Goal: Task Accomplishment & Management: Complete application form

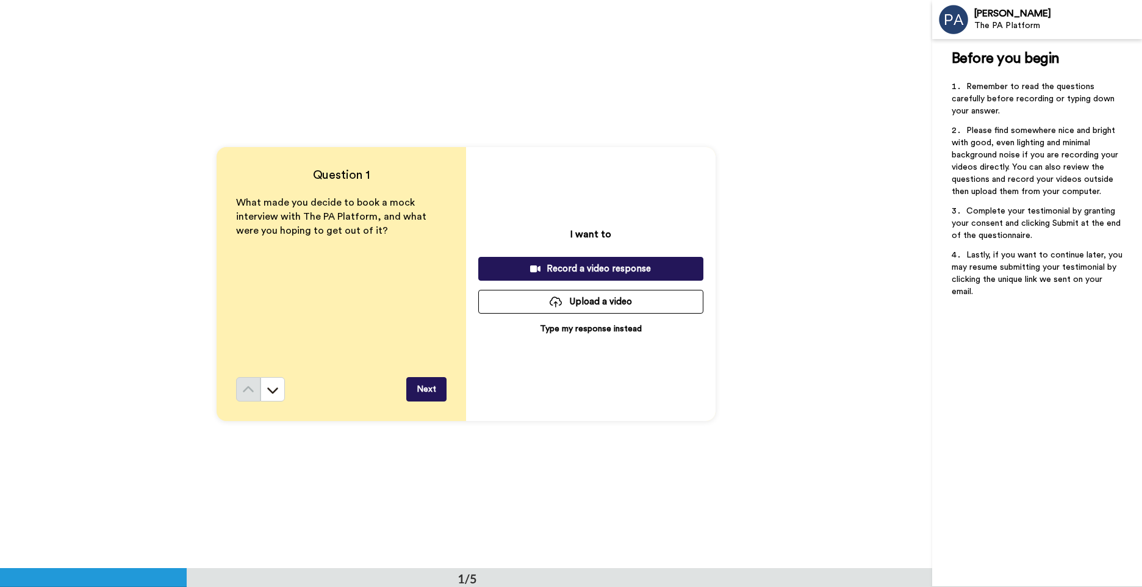
click at [608, 327] on p "Type my response instead" at bounding box center [591, 329] width 102 height 12
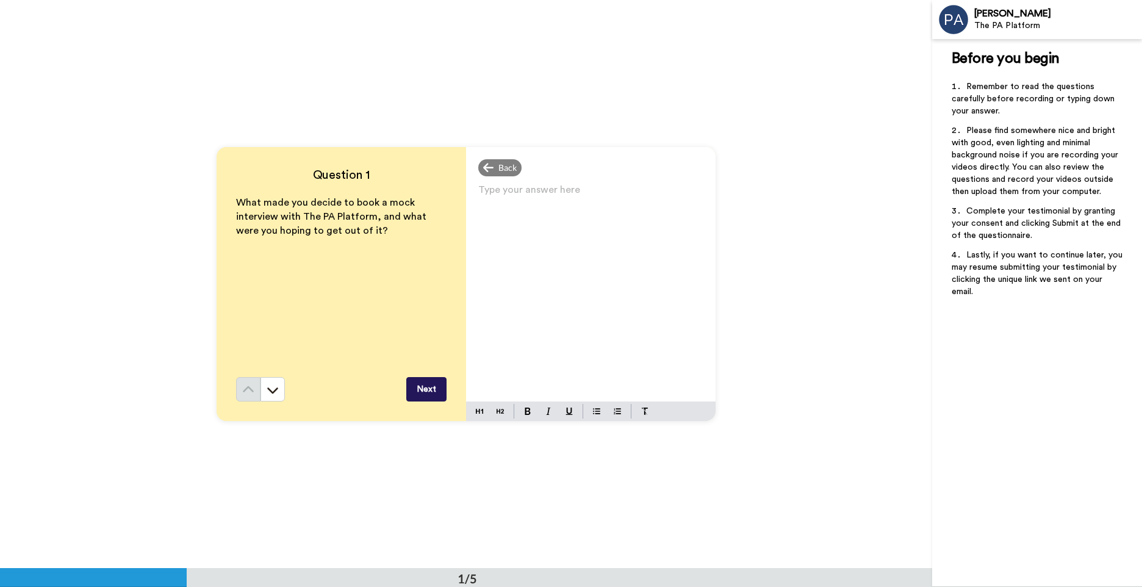
click at [610, 250] on div "Type your answer here ﻿" at bounding box center [591, 291] width 250 height 220
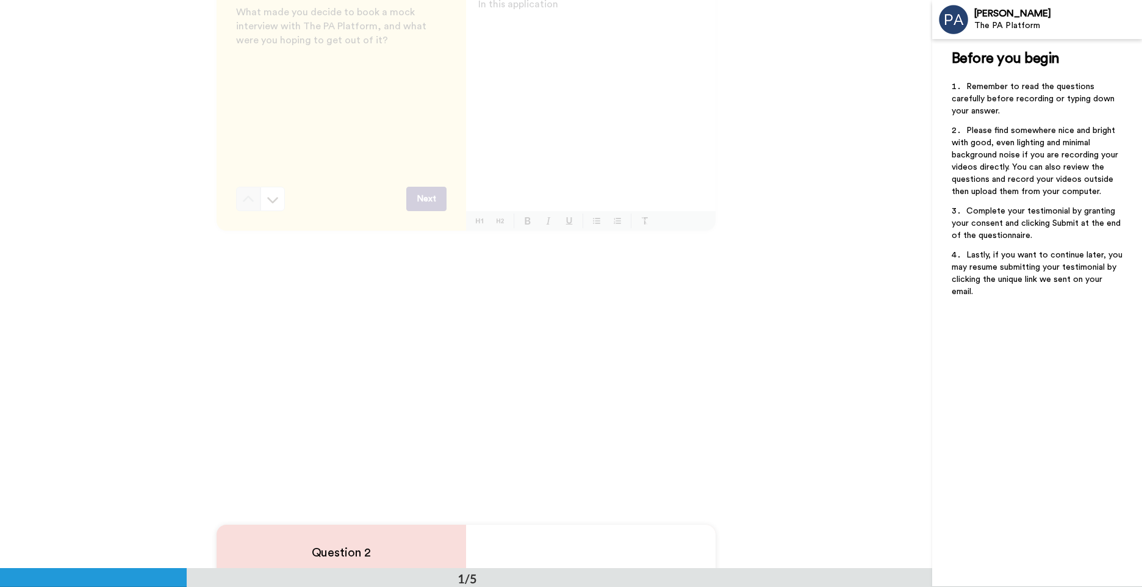
scroll to position [20, 0]
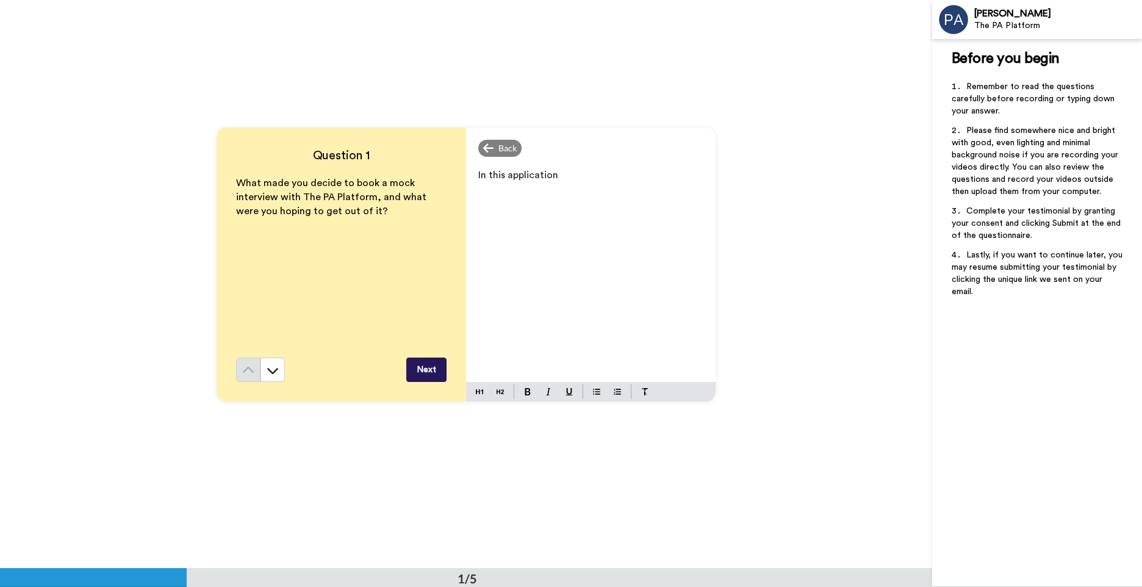
drag, startPoint x: 571, startPoint y: 204, endPoint x: 577, endPoint y: 200, distance: 8.0
click at [572, 203] on div "In this application" at bounding box center [591, 272] width 250 height 220
click at [679, 212] on p "In this application cycle I only received one interview. As a reapplicant recei…" at bounding box center [590, 192] width 225 height 51
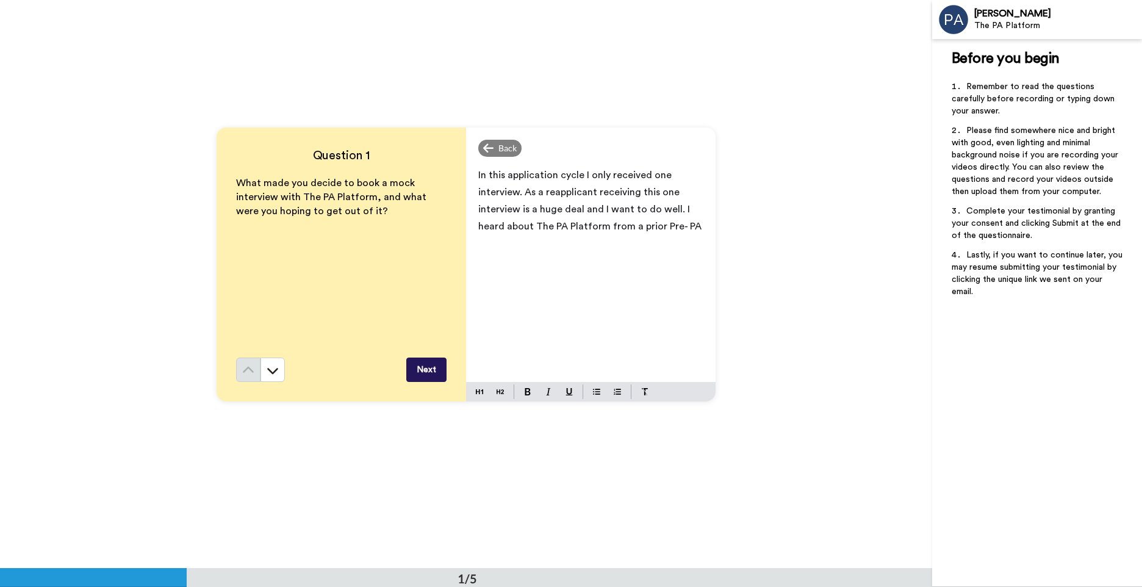
click at [658, 225] on span "In this application cycle I only received one interview. As a reapplicant recei…" at bounding box center [589, 200] width 223 height 61
click at [674, 229] on p "In this application cycle I only received one interview. As a reapplicant recei…" at bounding box center [590, 201] width 225 height 68
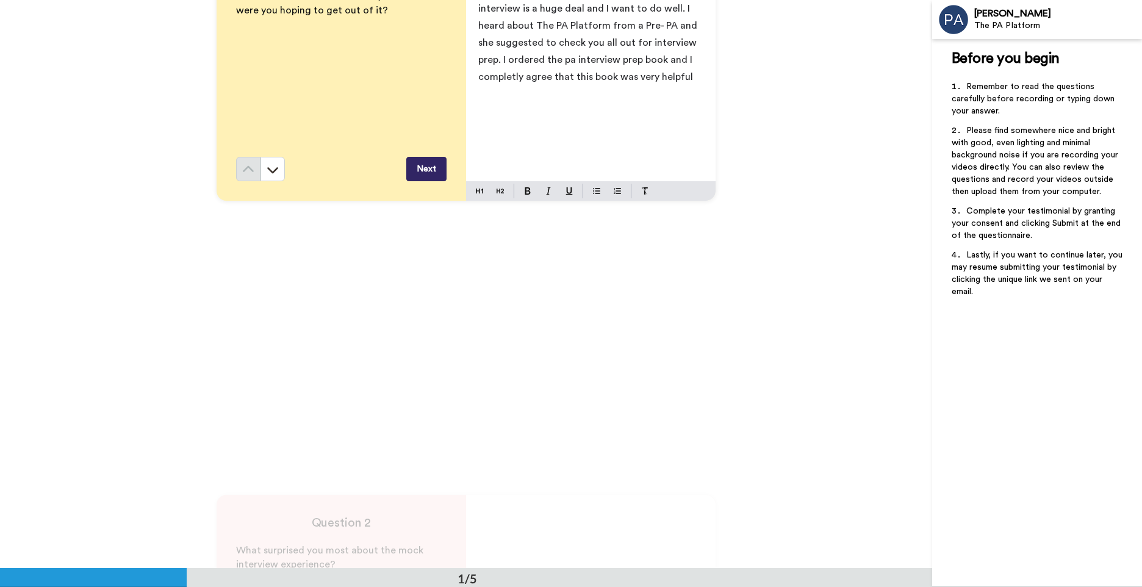
scroll to position [81, 0]
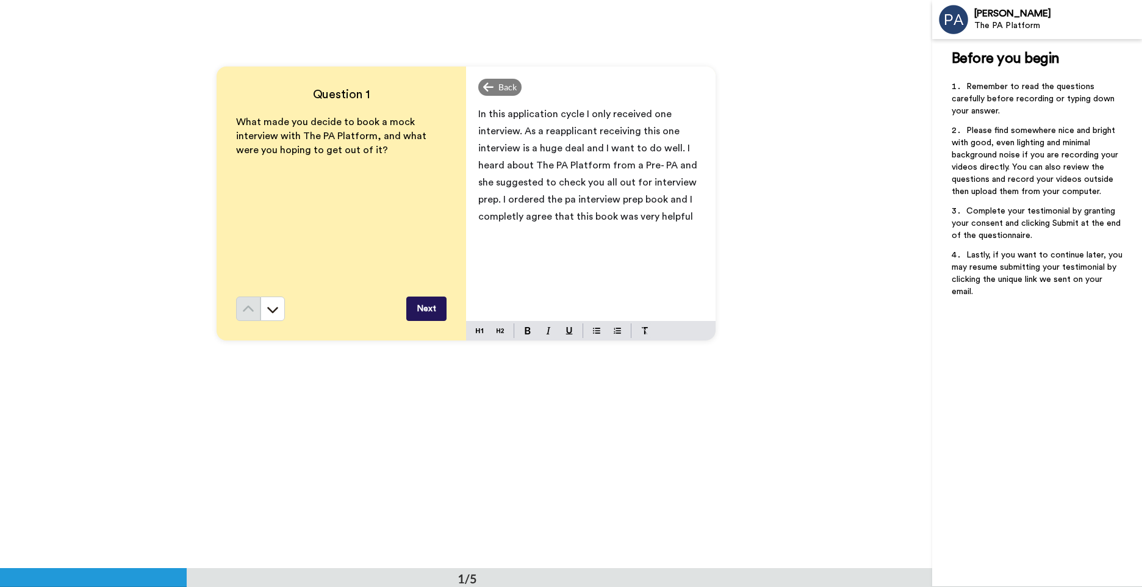
click at [687, 222] on p "In this application cycle I only received one interview. As a reapplicant recei…" at bounding box center [590, 166] width 225 height 120
click at [695, 214] on p "In this application cycle I only received one interview. As a reapplicant recei…" at bounding box center [590, 166] width 225 height 120
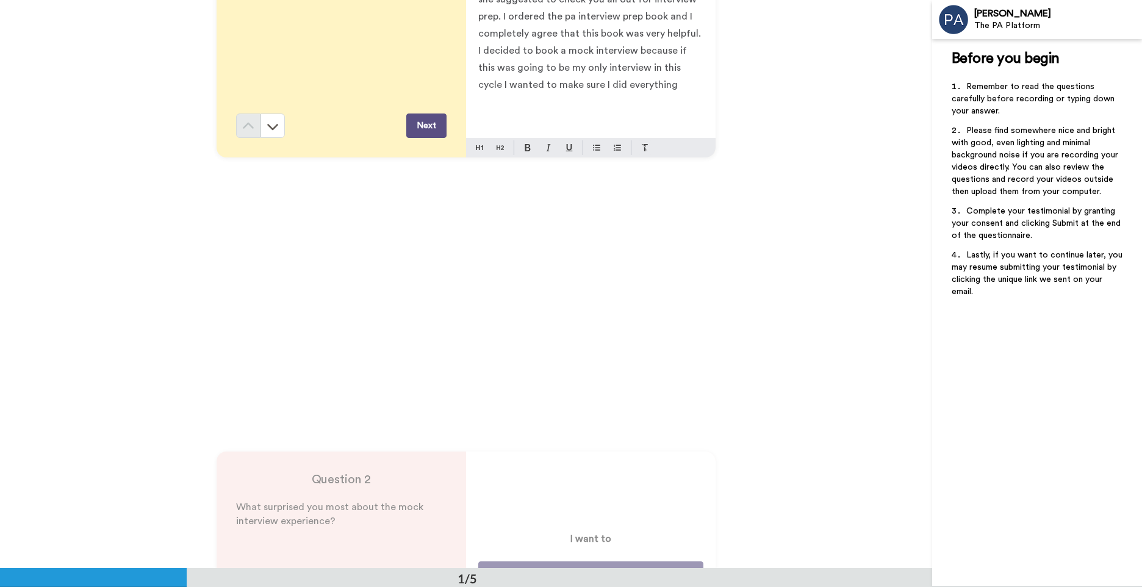
scroll to position [203, 0]
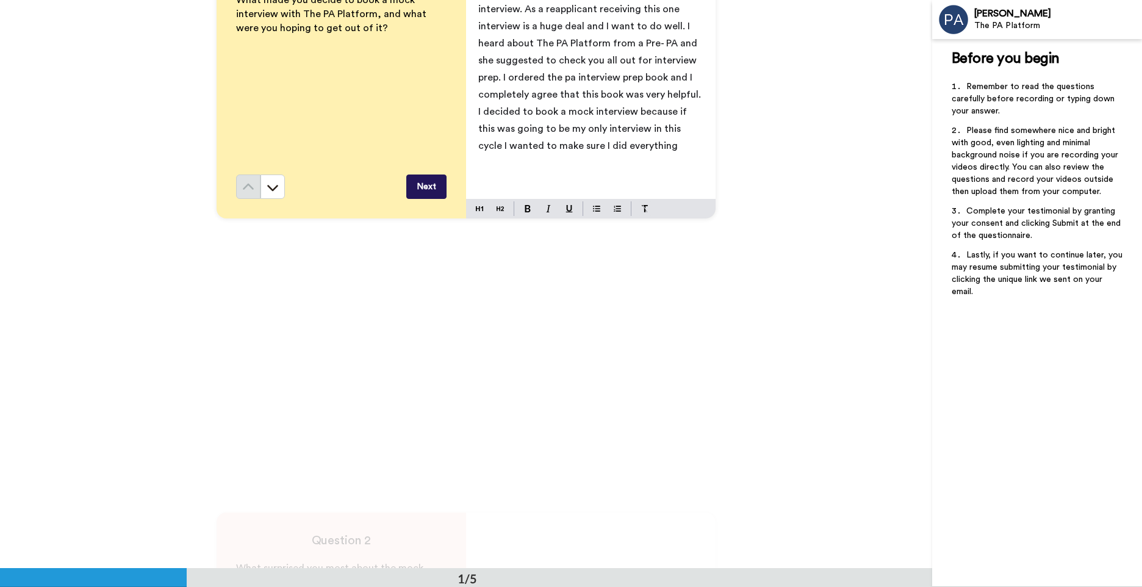
click at [655, 145] on p "In this application cycle I only received one interview. As a reapplicant recei…" at bounding box center [590, 69] width 225 height 171
click at [420, 186] on button "Next" at bounding box center [426, 187] width 40 height 24
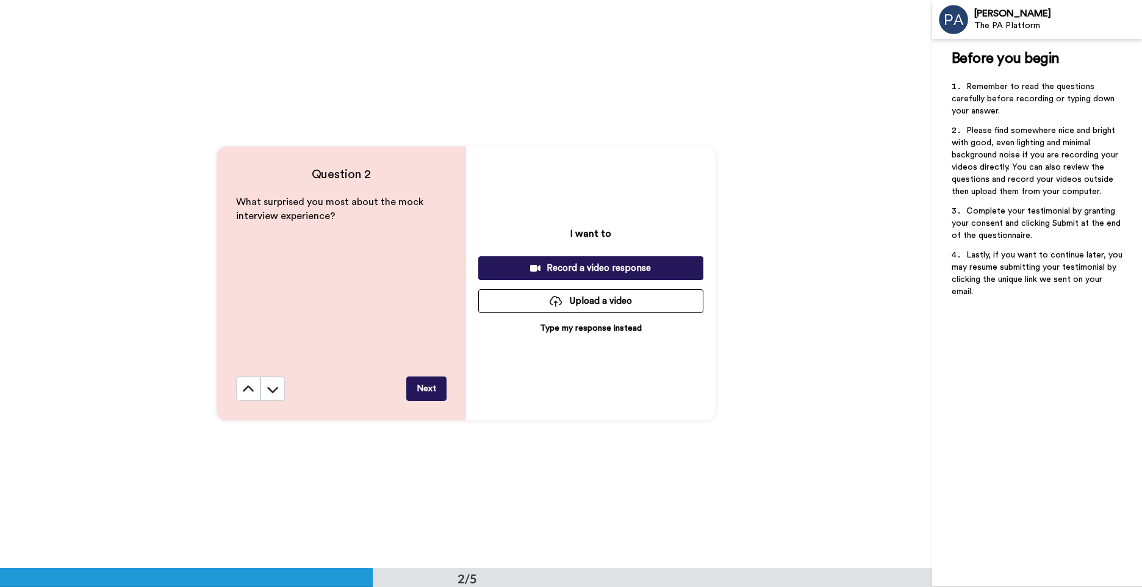
scroll to position [569, 0]
click at [587, 327] on p "Type my response instead" at bounding box center [591, 328] width 102 height 12
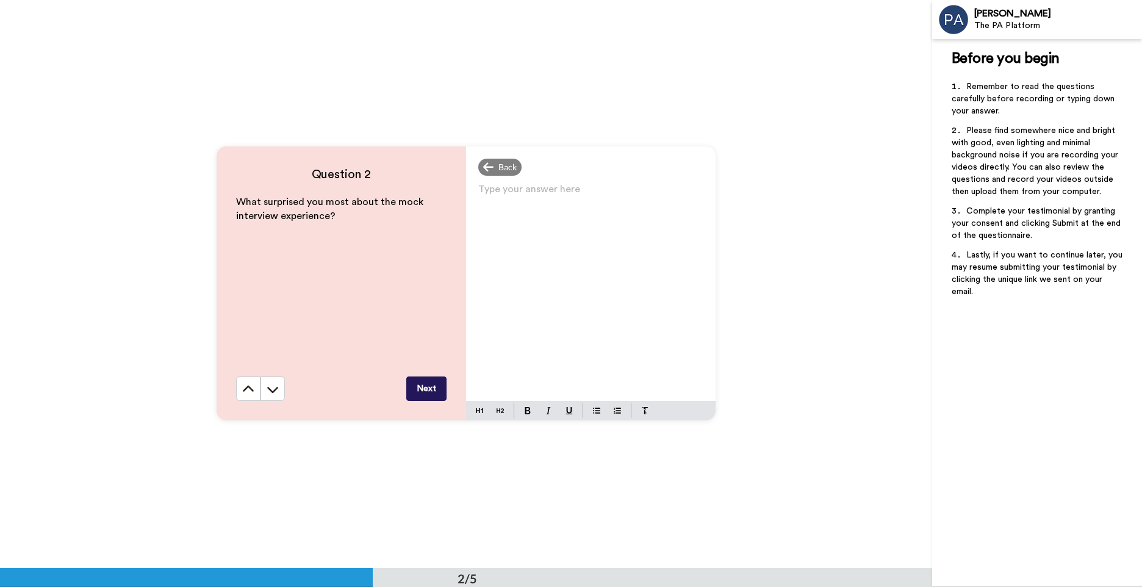
click at [601, 223] on div "Type your answer here ﻿" at bounding box center [591, 291] width 250 height 220
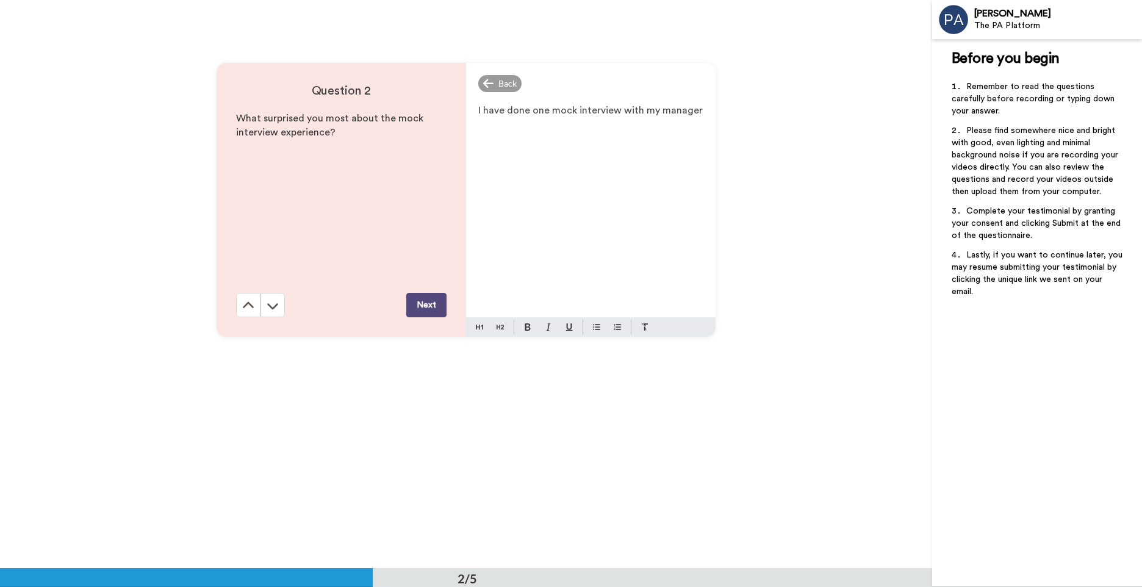
scroll to position [649, 0]
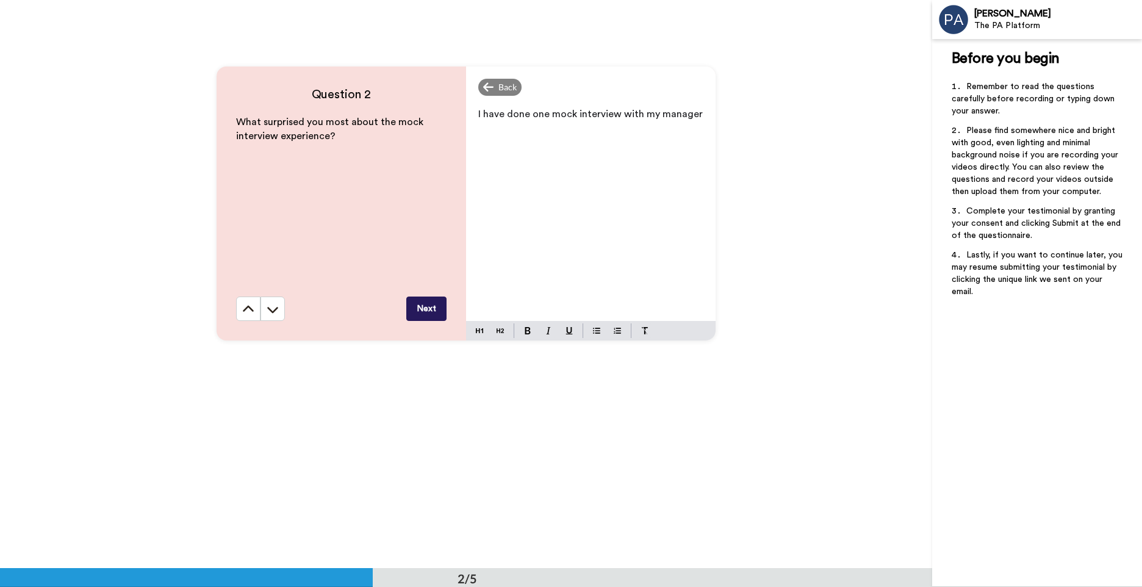
click at [575, 164] on div "I have done one mock interview with my manager" at bounding box center [591, 211] width 250 height 220
click at [698, 123] on div "I have done one mock interview with my manager" at bounding box center [591, 211] width 250 height 220
click at [621, 169] on div "I have done one mock interview with my manager prior to this mock interview. I …" at bounding box center [591, 211] width 250 height 220
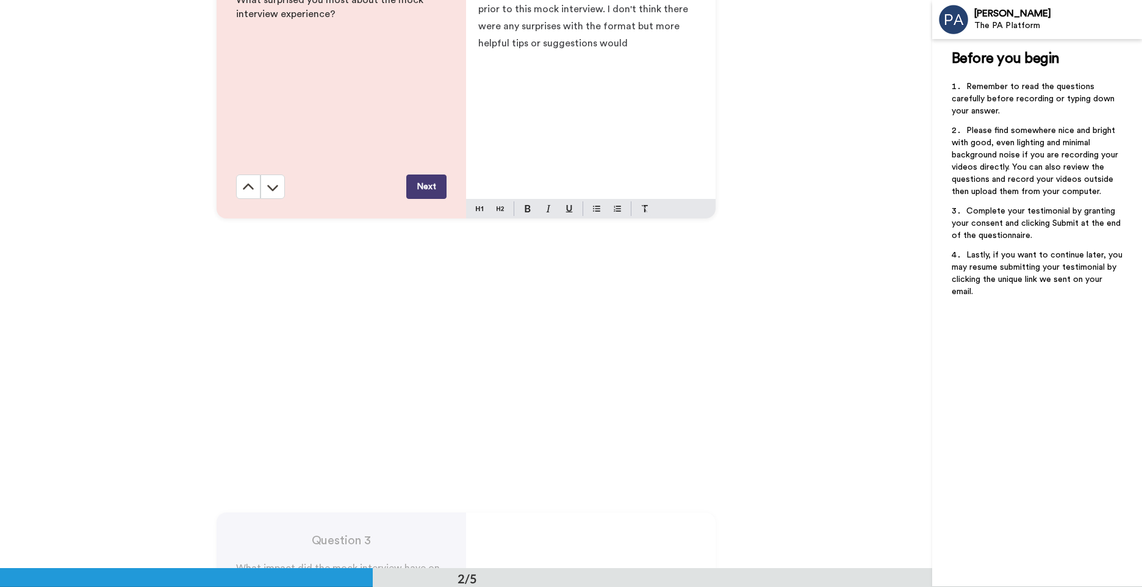
scroll to position [527, 0]
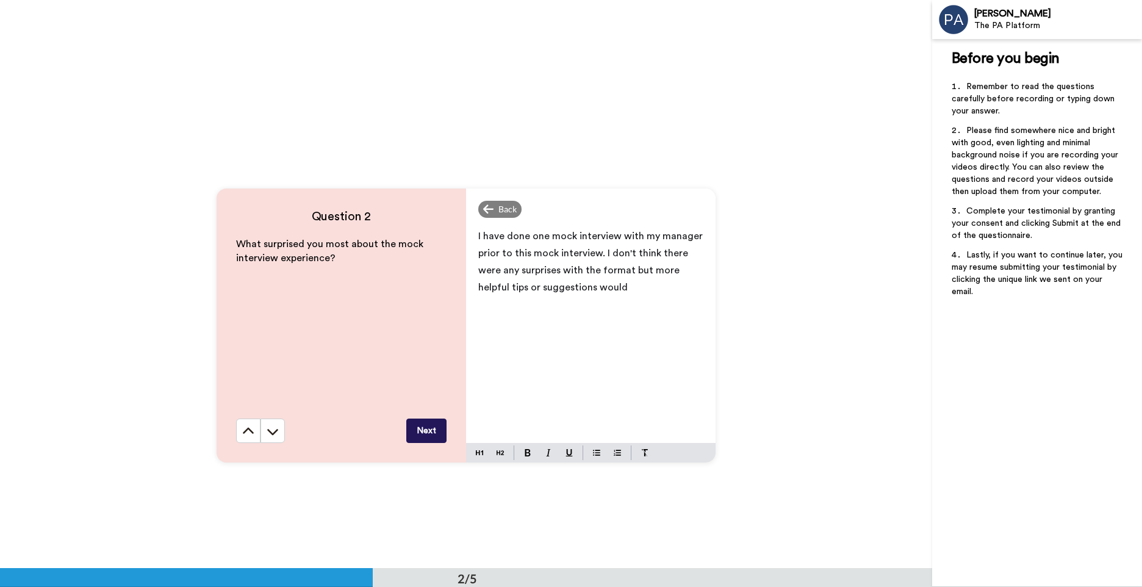
click at [652, 290] on p "I have done one mock interview with my manager prior to this mock interview. I …" at bounding box center [590, 262] width 225 height 68
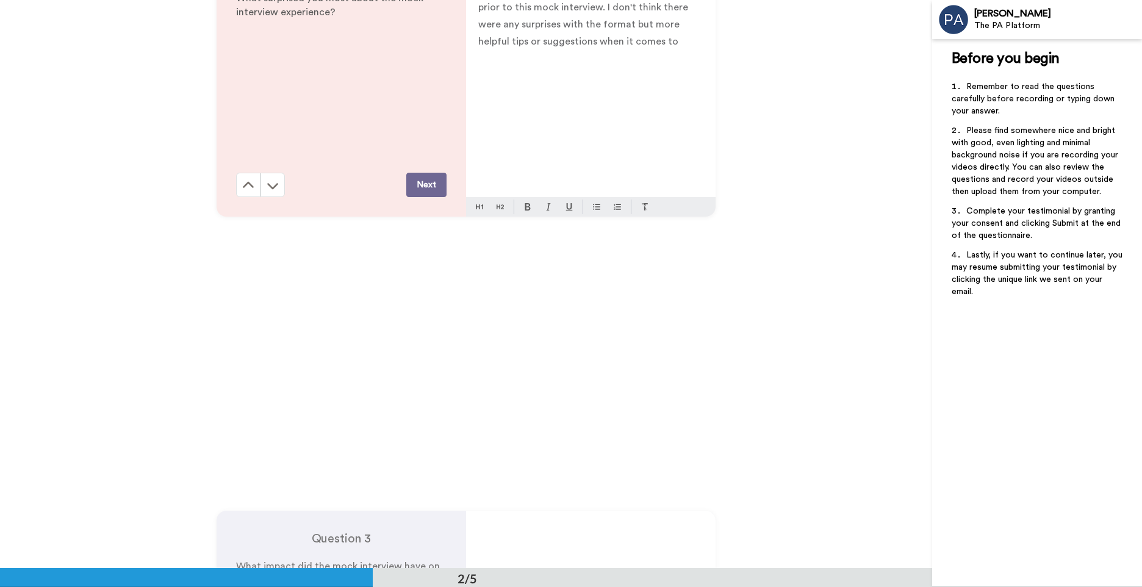
scroll to position [649, 0]
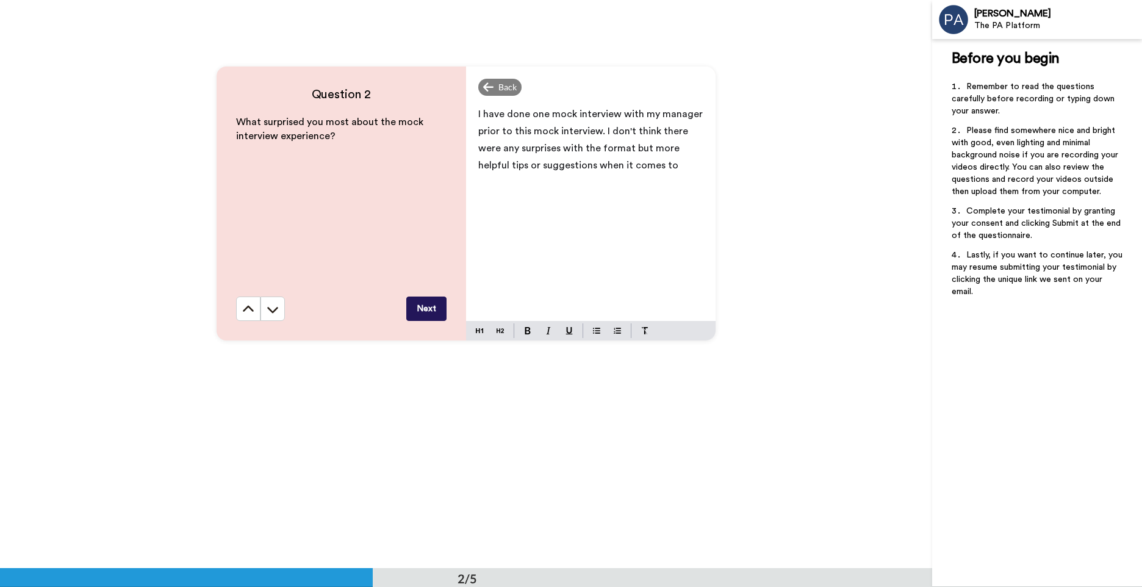
click at [691, 145] on p "I have done one mock interview with my manager prior to this mock interview. I …" at bounding box center [590, 140] width 225 height 68
click at [684, 168] on p "I have done one mock interview with my manager prior to this mock interview. I …" at bounding box center [590, 140] width 225 height 68
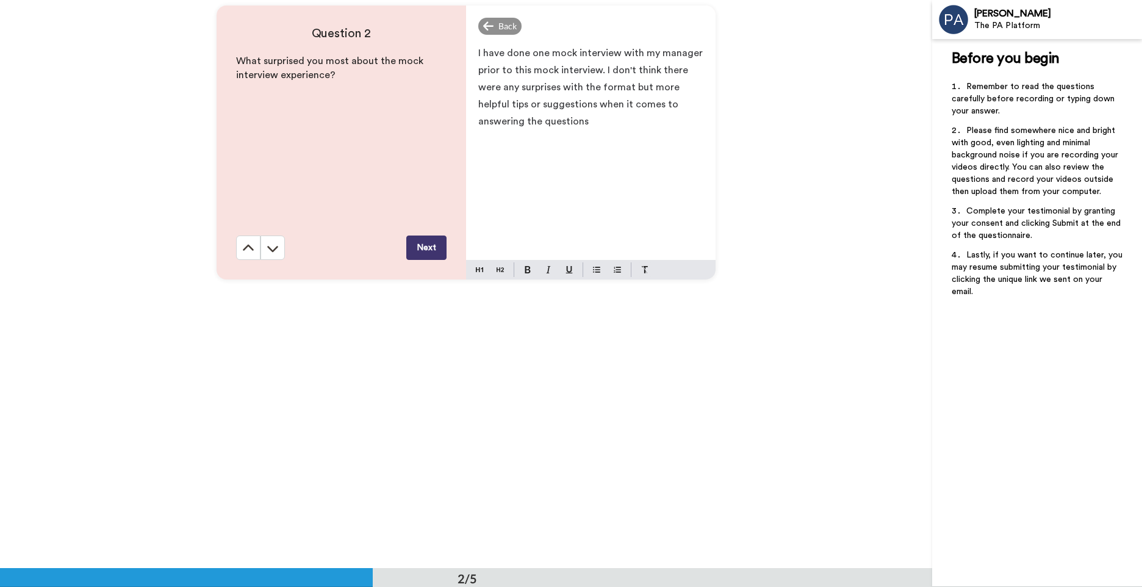
scroll to position [588, 0]
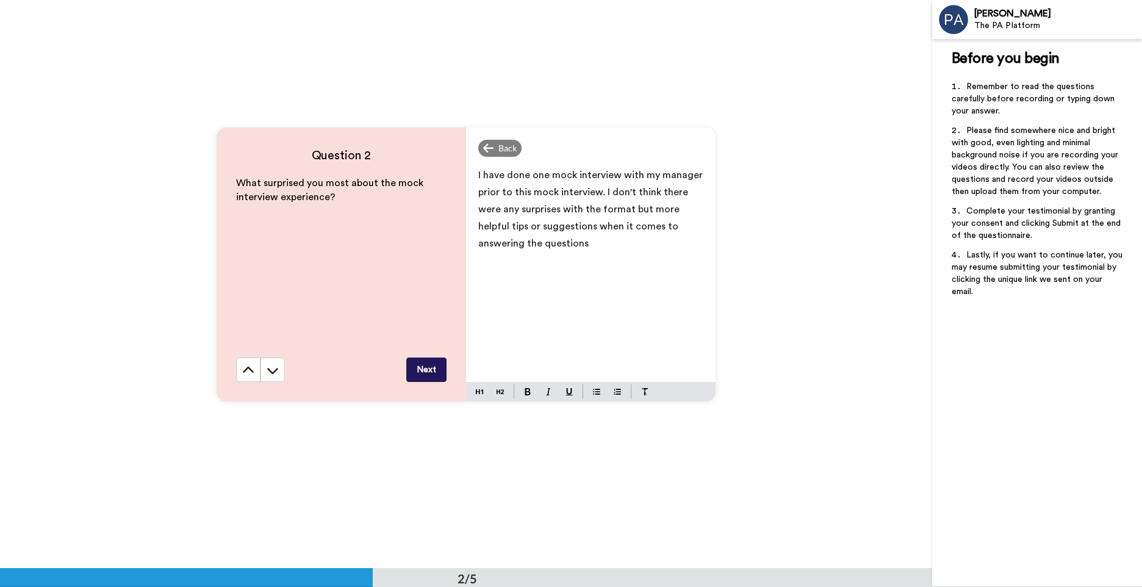
click at [615, 261] on div "I have done one mock interview with my manager prior to this mock interview. I …" at bounding box center [591, 272] width 250 height 220
click at [430, 372] on button "Next" at bounding box center [426, 370] width 40 height 24
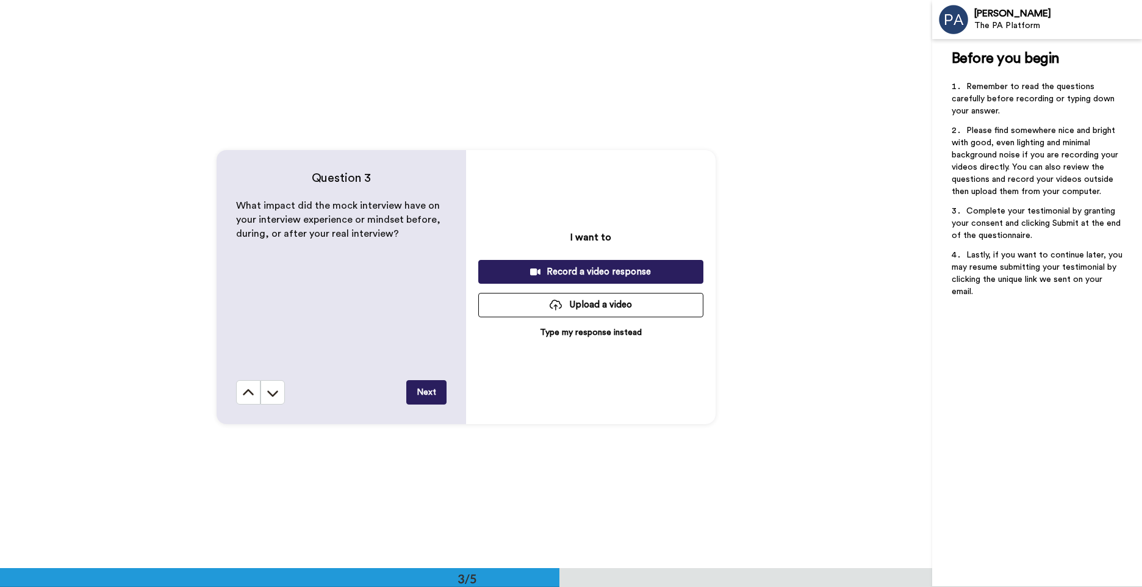
scroll to position [1137, 0]
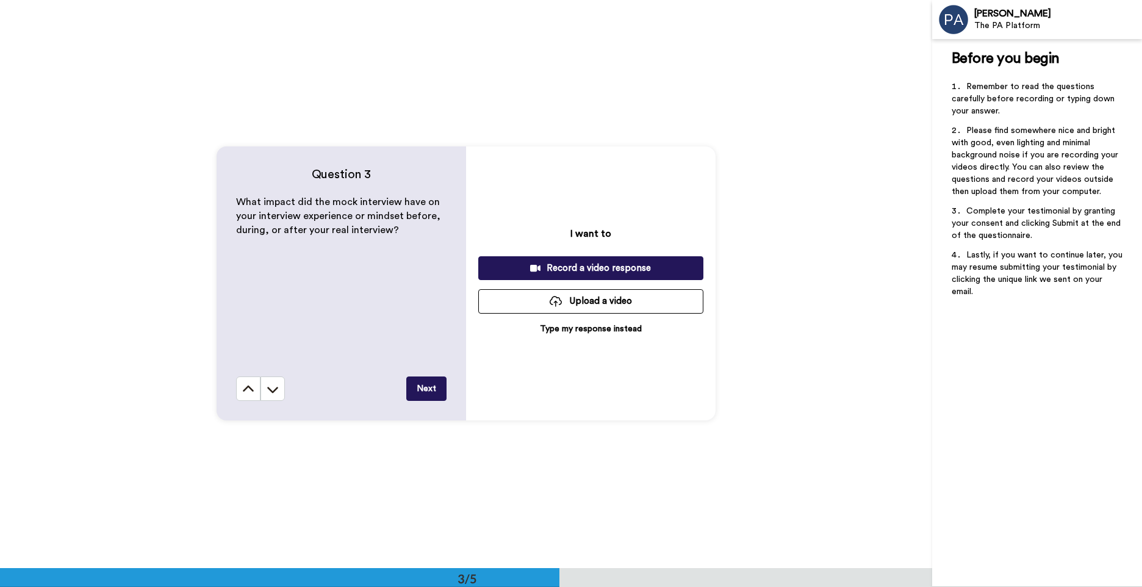
click at [569, 328] on p "Type my response instead" at bounding box center [591, 329] width 102 height 12
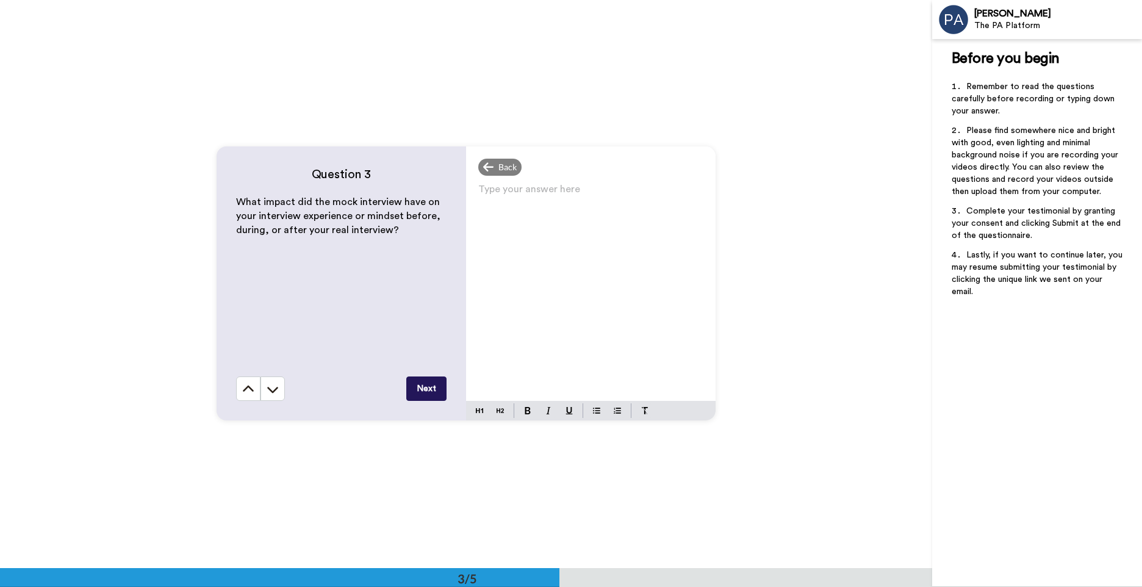
click at [569, 330] on div "Type your answer here ﻿" at bounding box center [591, 291] width 250 height 220
click at [422, 383] on button "Next" at bounding box center [426, 389] width 40 height 24
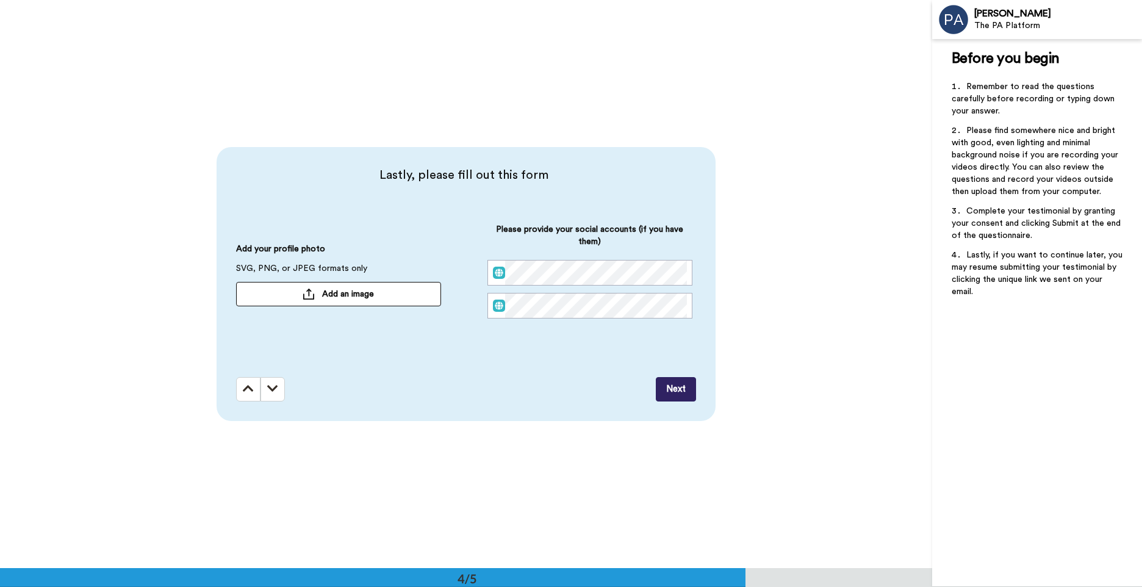
scroll to position [1705, 0]
click at [673, 389] on button "Next" at bounding box center [676, 389] width 40 height 24
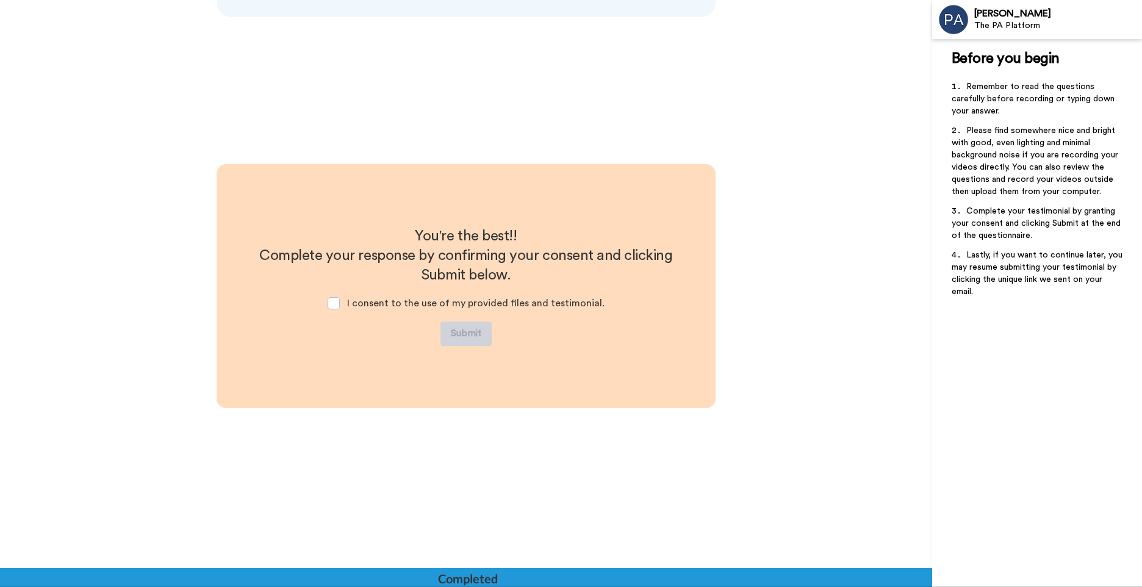
scroll to position [2111, 0]
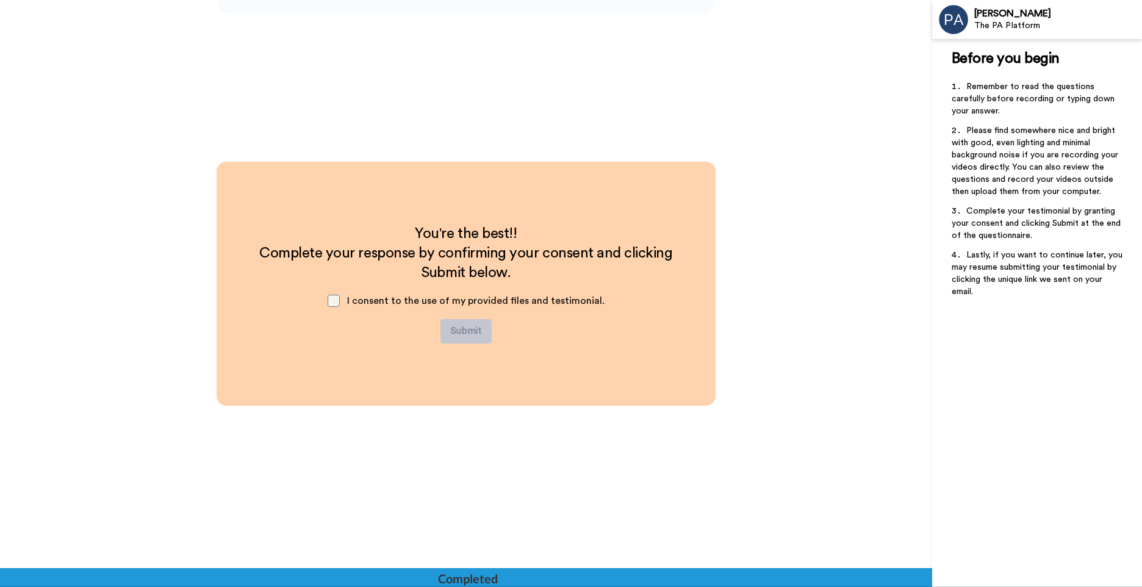
click at [340, 303] on span at bounding box center [334, 301] width 12 height 12
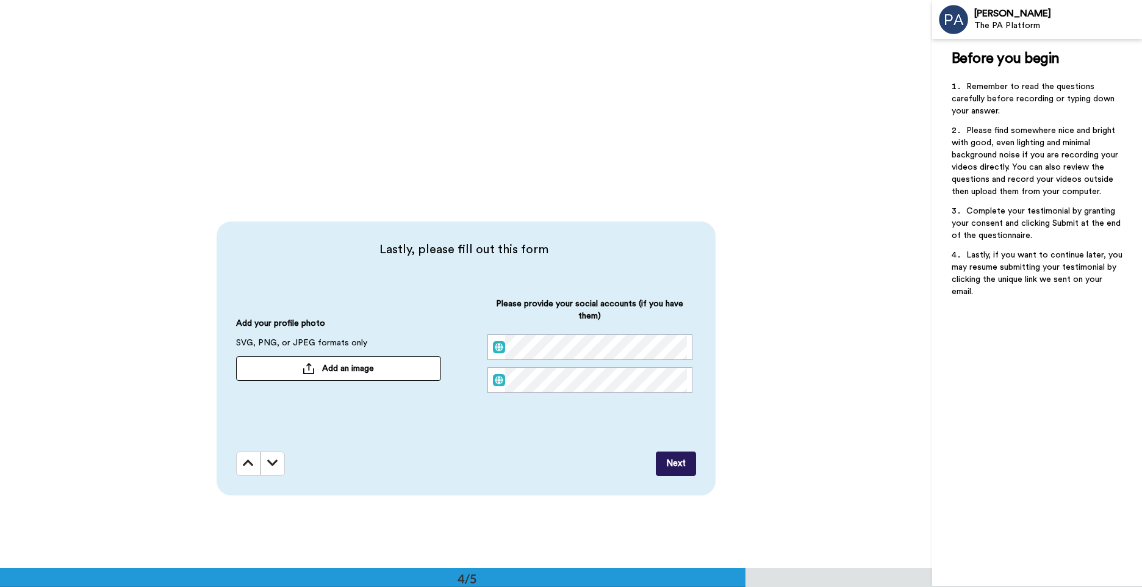
scroll to position [1623, 0]
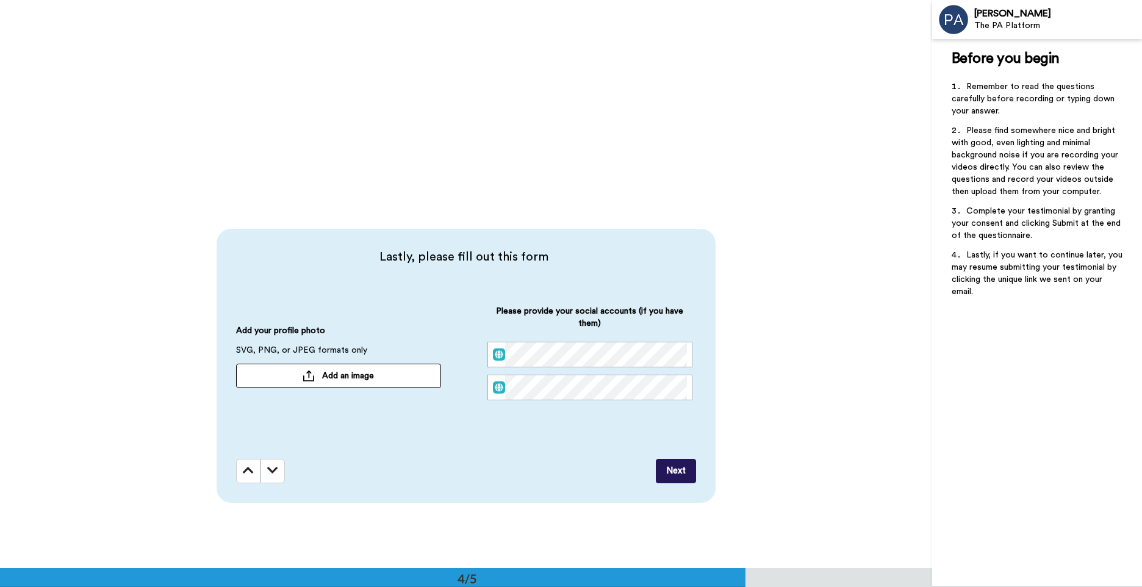
click at [353, 377] on span "Add an image" at bounding box center [348, 376] width 52 height 12
click at [249, 376] on icon at bounding box center [250, 375] width 9 height 9
click at [753, 388] on div "Lastly, please fill out this form Add your profile photo SVG, PNG, or JPEG form…" at bounding box center [466, 366] width 933 height 568
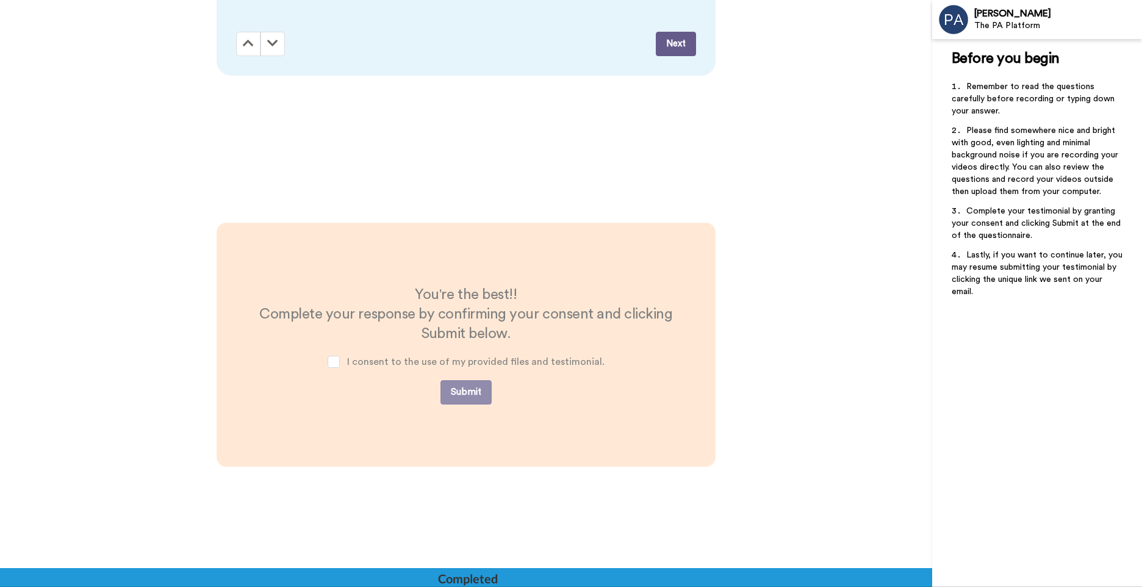
scroll to position [2111, 0]
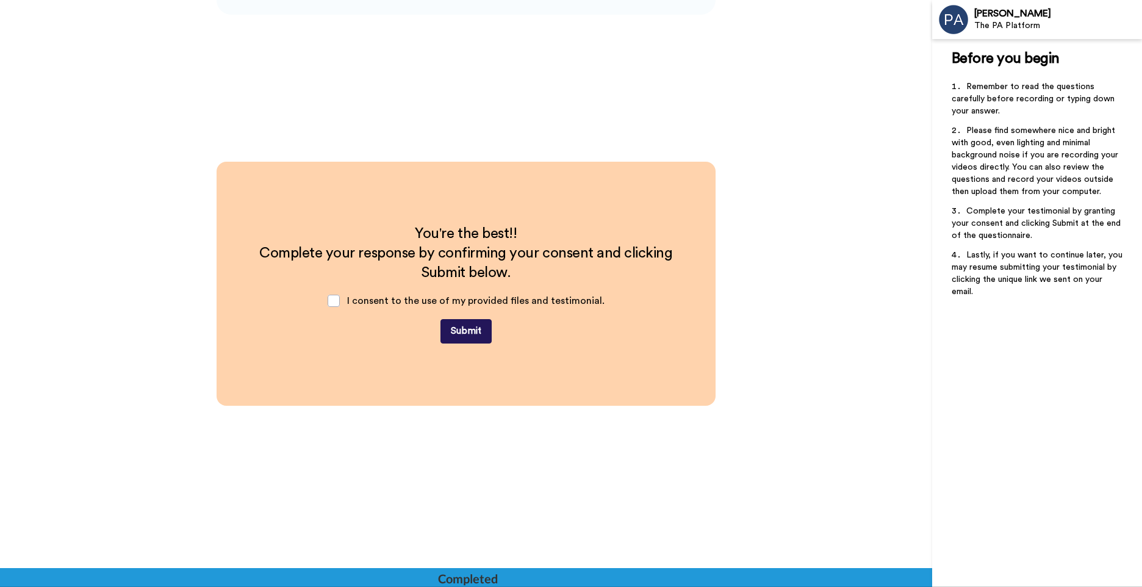
click at [460, 337] on button "Submit" at bounding box center [466, 331] width 51 height 24
